Goal: Task Accomplishment & Management: Use online tool/utility

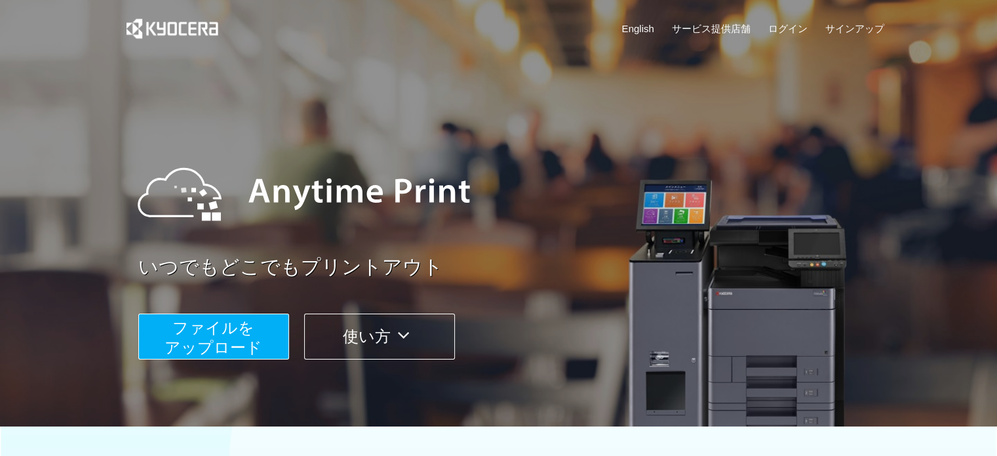
click at [185, 322] on span "ファイルを ​​アップロード" at bounding box center [214, 337] width 98 height 37
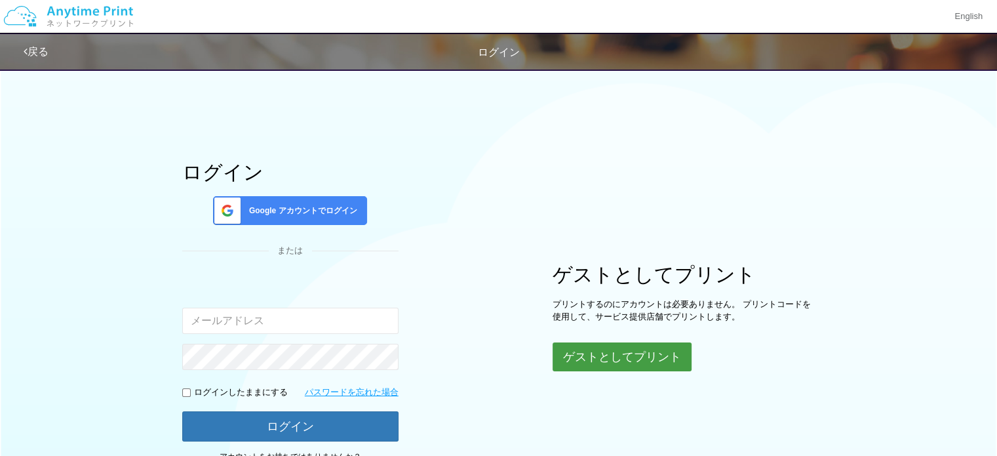
click at [591, 357] on button "ゲストとしてプリント" at bounding box center [622, 356] width 139 height 29
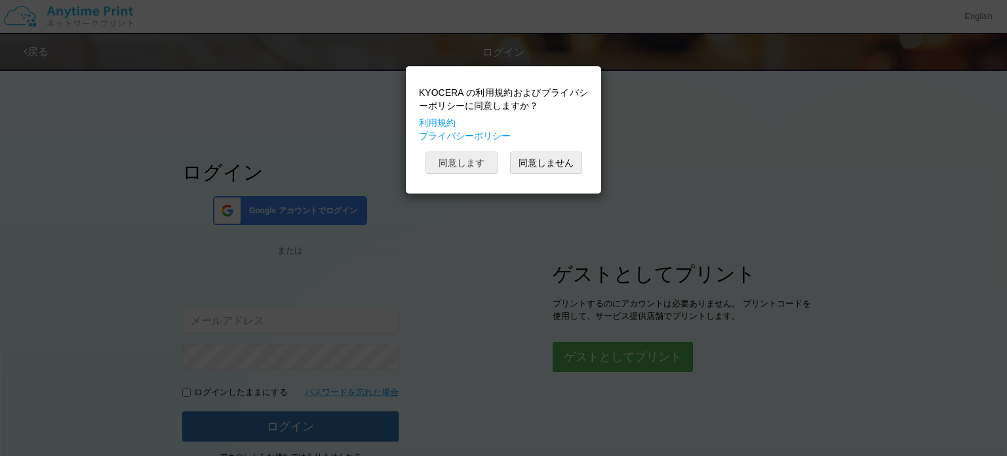
click at [465, 162] on button "同意します" at bounding box center [461, 162] width 72 height 22
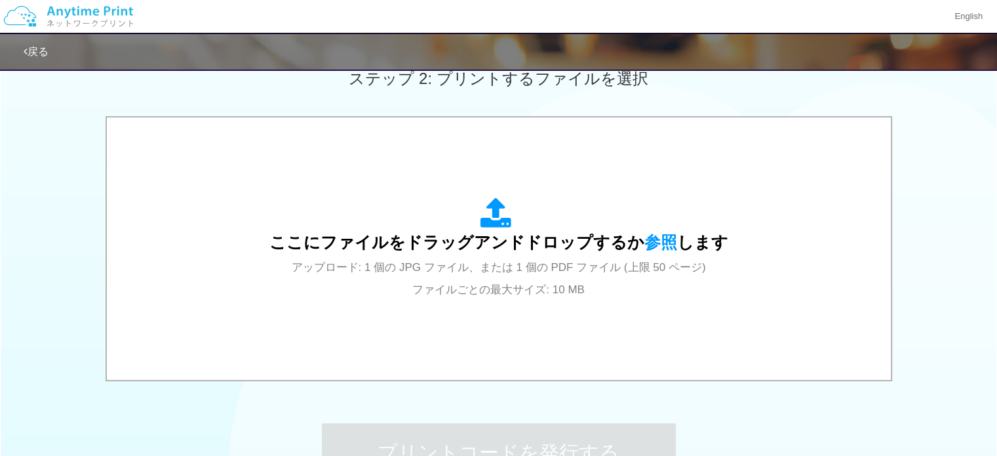
scroll to position [380, 0]
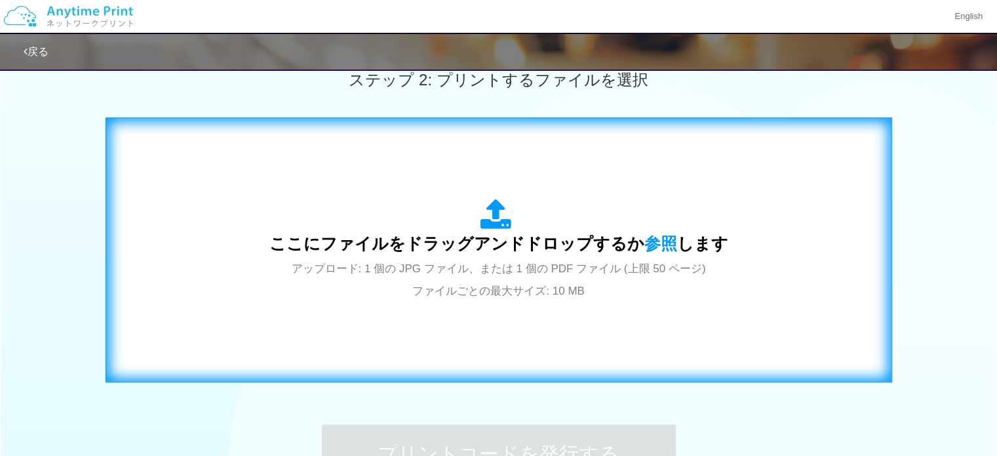
click at [494, 323] on div "ここにファイルをドラッグアンドドロップするか 参照 します アップロード: 1 個の JPG ファイル、または 1 個の PDF ファイル (上限 50 ペー…" at bounding box center [498, 249] width 759 height 237
click at [502, 257] on div "ここにファイルをドラッグアンドドロップするか 参照 します アップロード: 1 個の JPG ファイル、または 1 個の PDF ファイル (上限 50 ペー…" at bounding box center [498, 250] width 459 height 102
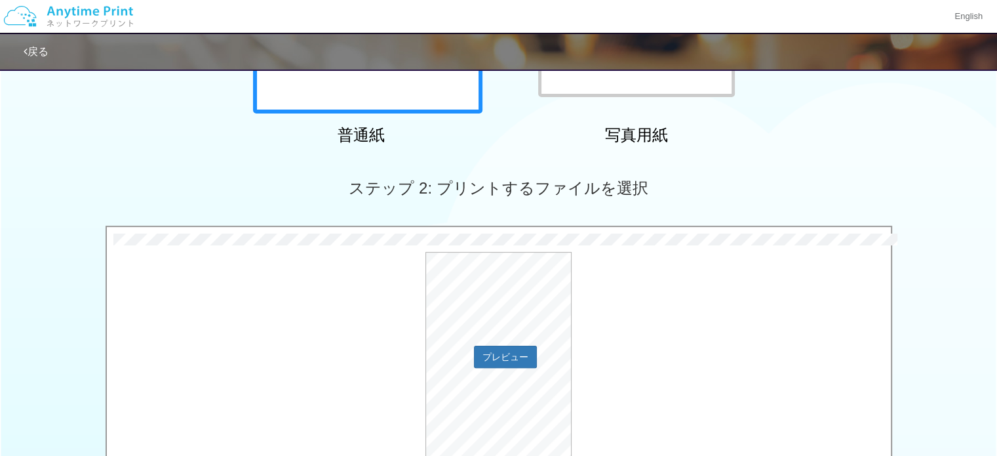
scroll to position [450, 0]
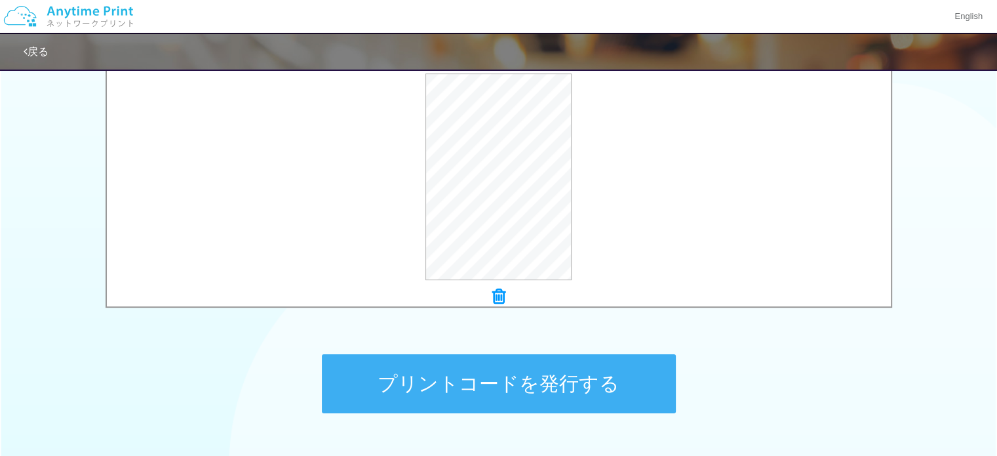
click at [389, 359] on button "プリントコードを発行する" at bounding box center [499, 383] width 354 height 59
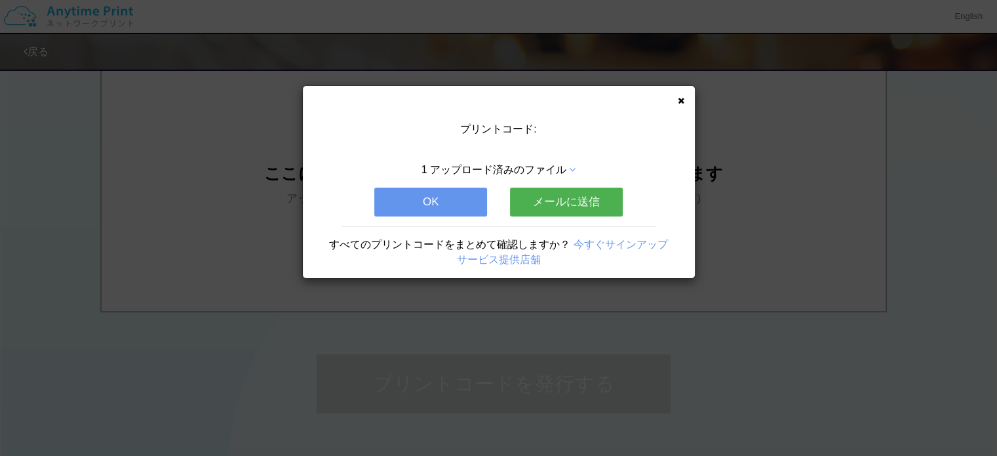
scroll to position [0, 0]
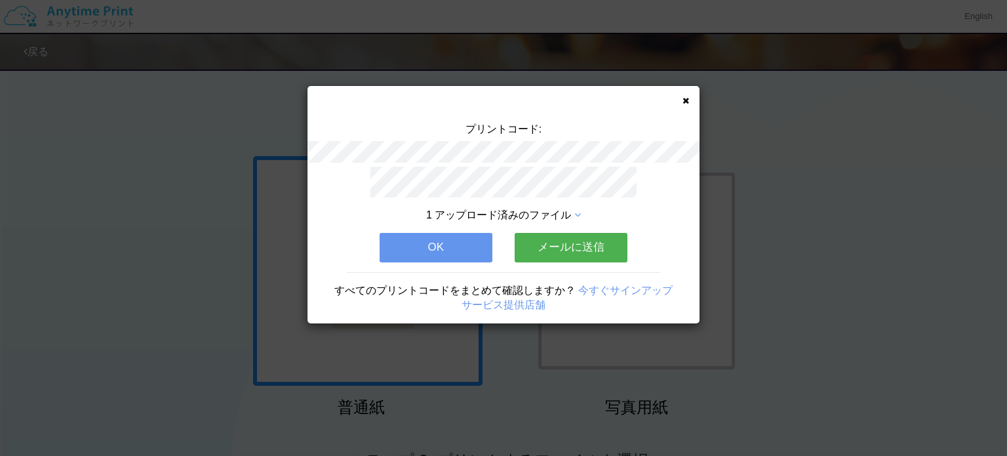
click at [417, 243] on button "OK" at bounding box center [436, 247] width 113 height 29
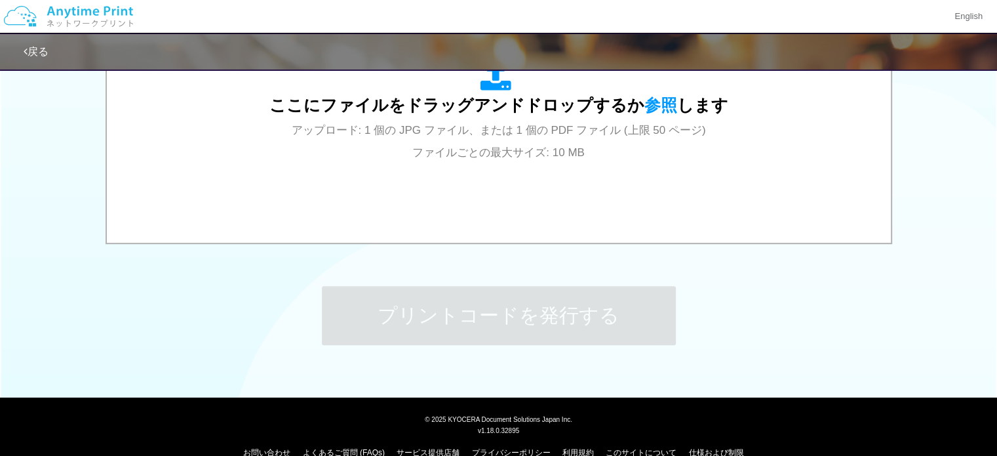
scroll to position [541, 0]
